Goal: Transaction & Acquisition: Purchase product/service

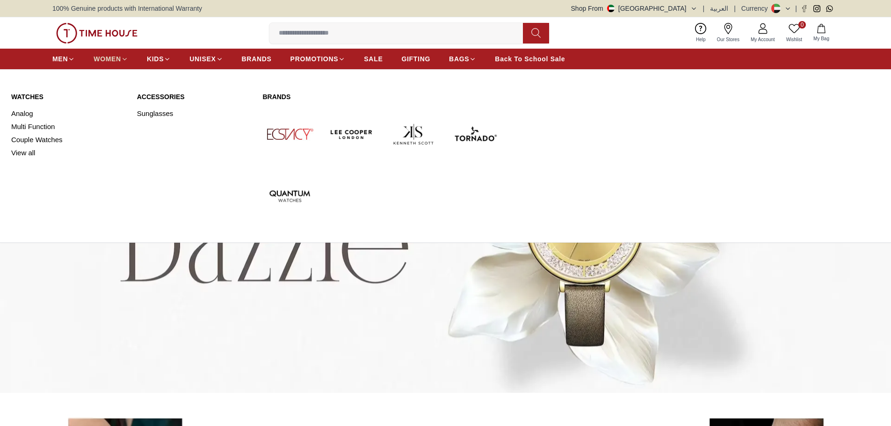
click at [105, 60] on span "WOMEN" at bounding box center [108, 58] width 28 height 9
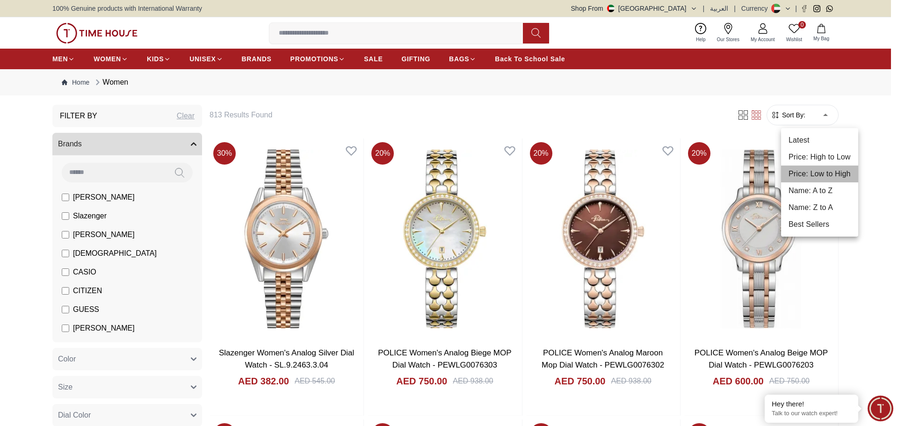
click at [831, 170] on li "Price: Low to High" at bounding box center [819, 174] width 77 height 17
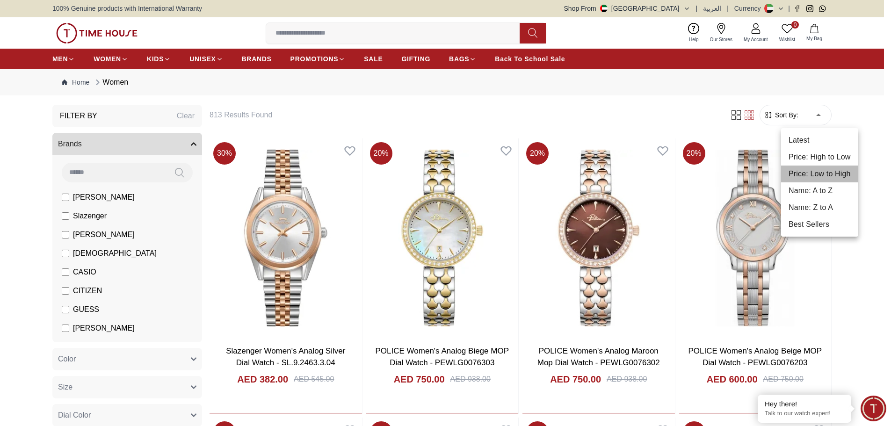
type input "*"
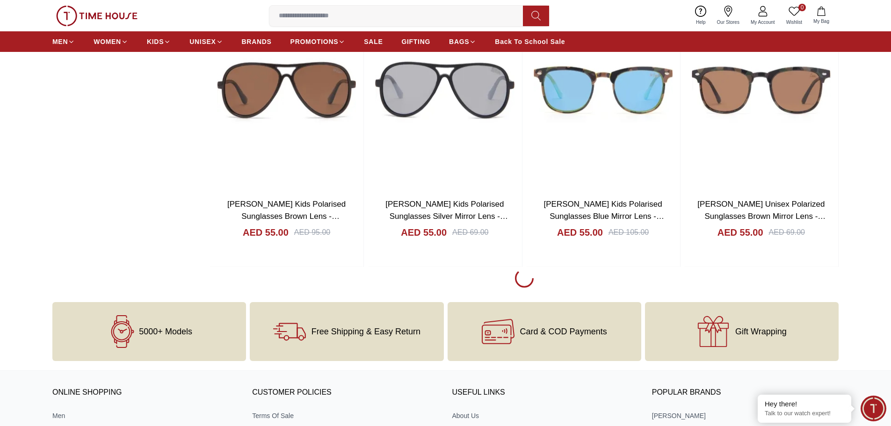
scroll to position [1496, 0]
